Goal: Navigation & Orientation: Understand site structure

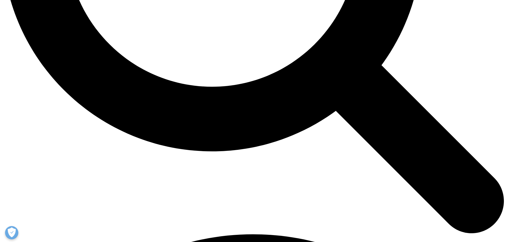
scroll to position [567, 0]
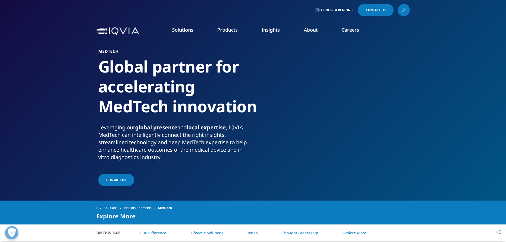
click at [159, 71] on link "Our Story" at bounding box center [204, 72] width 121 height 6
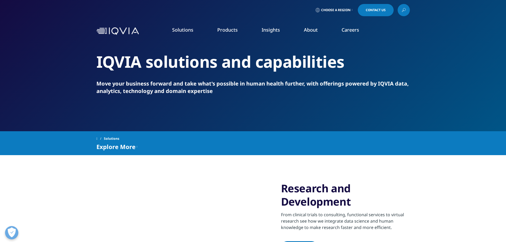
click at [222, 28] on link "Products" at bounding box center [227, 30] width 20 height 6
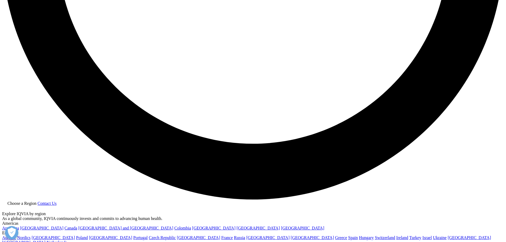
scroll to position [1329, 0]
